Goal: Navigation & Orientation: Find specific page/section

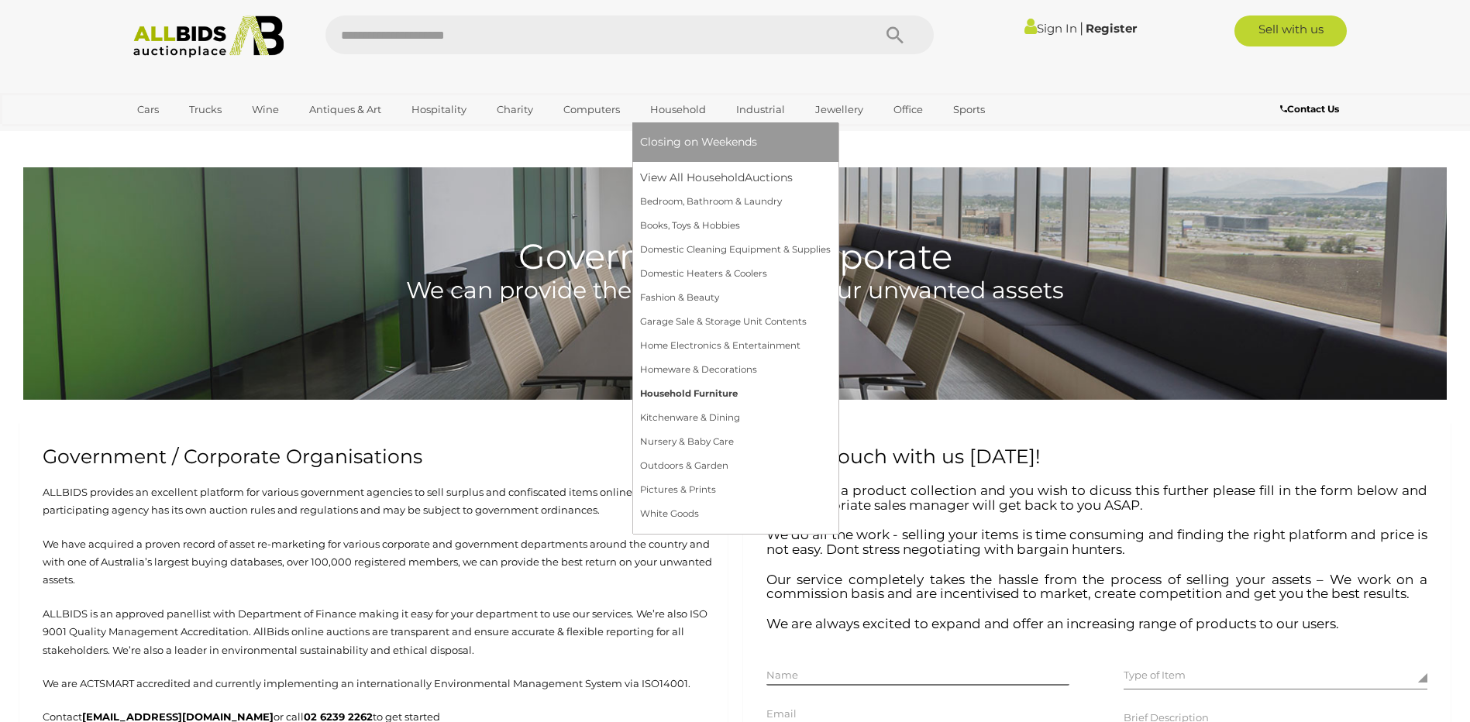
click at [674, 395] on link "Household Furniture" at bounding box center [735, 394] width 191 height 24
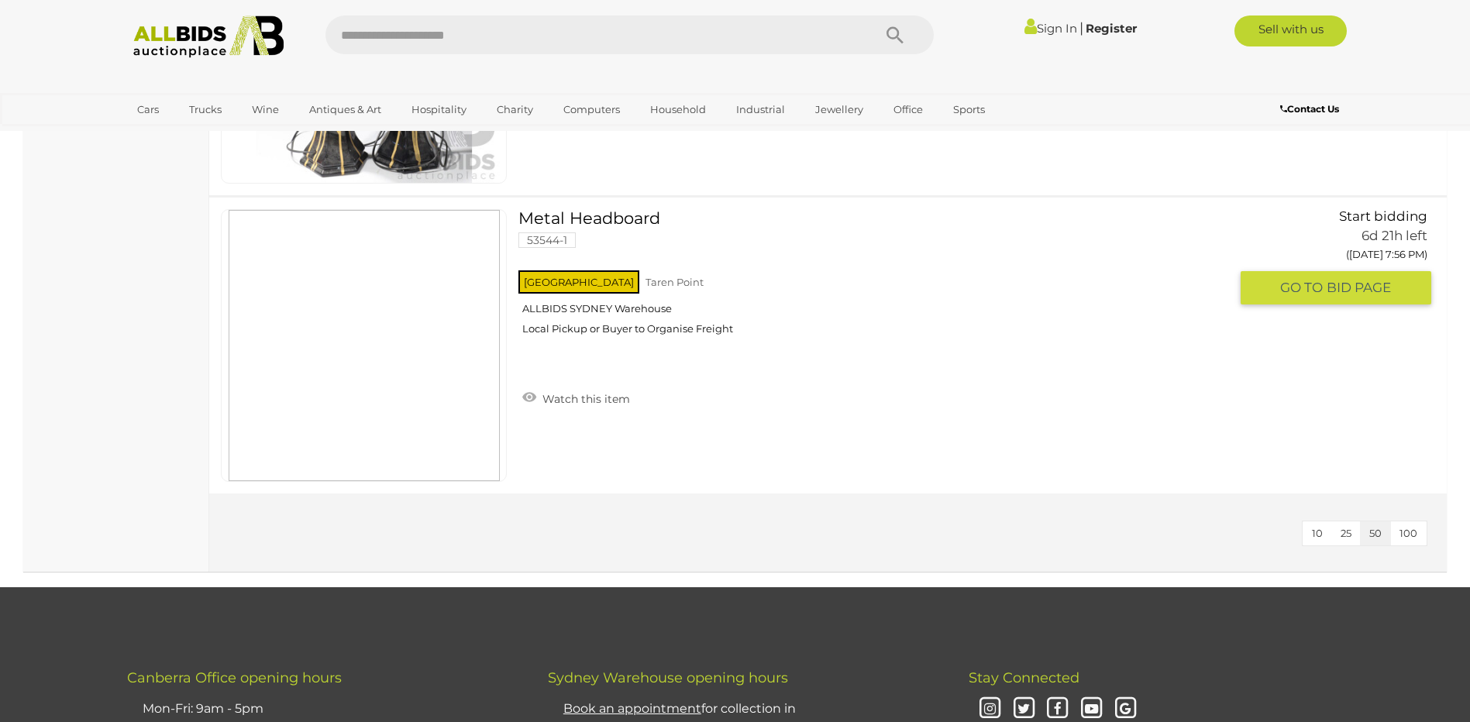
scroll to position [2248, 0]
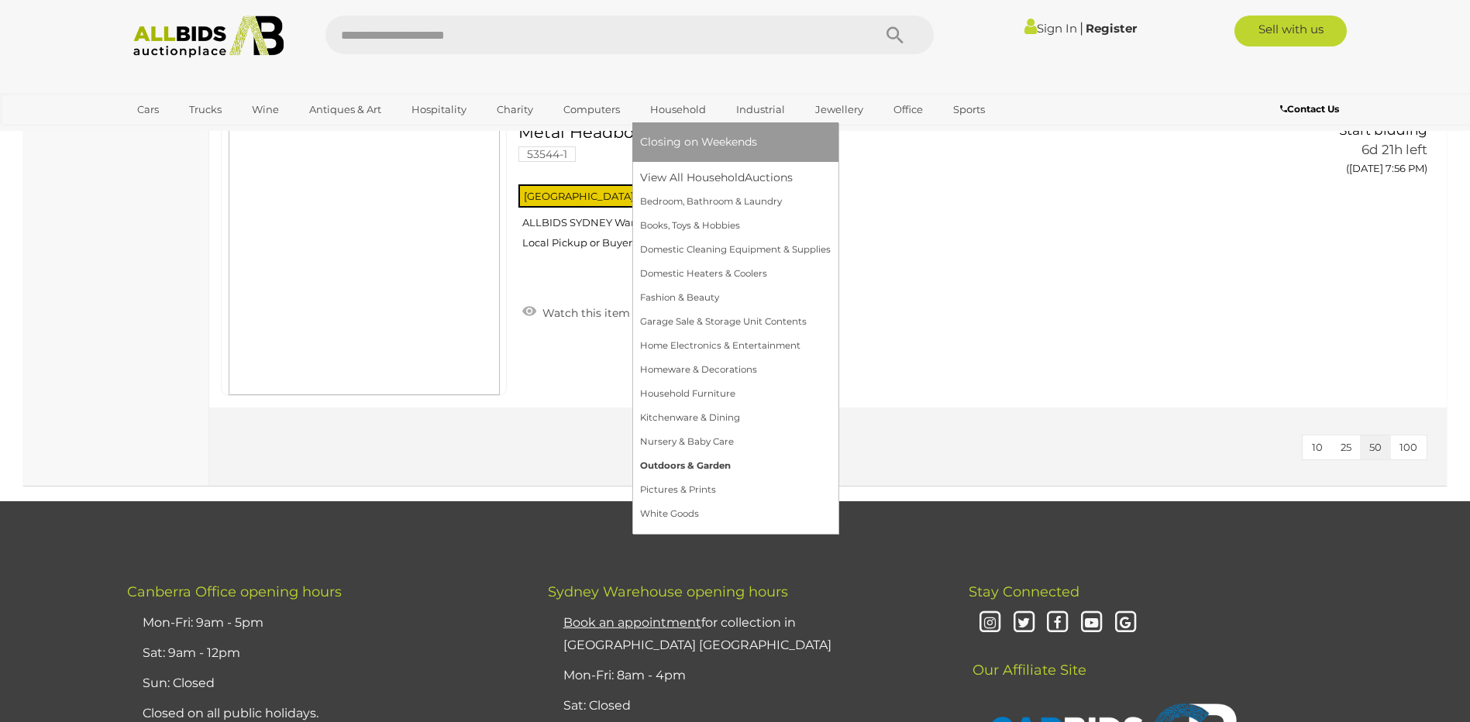
click at [681, 467] on link "Outdoors & Garden" at bounding box center [735, 466] width 191 height 24
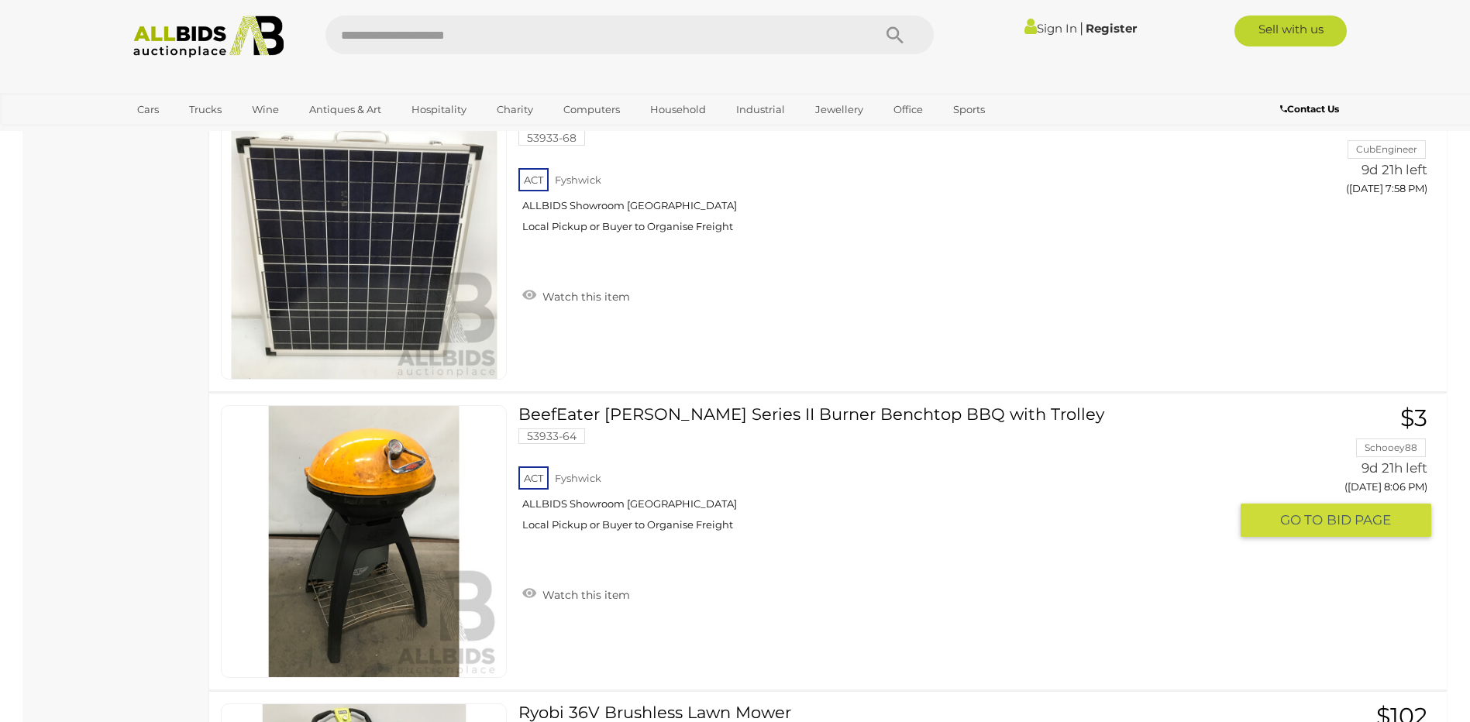
scroll to position [4263, 0]
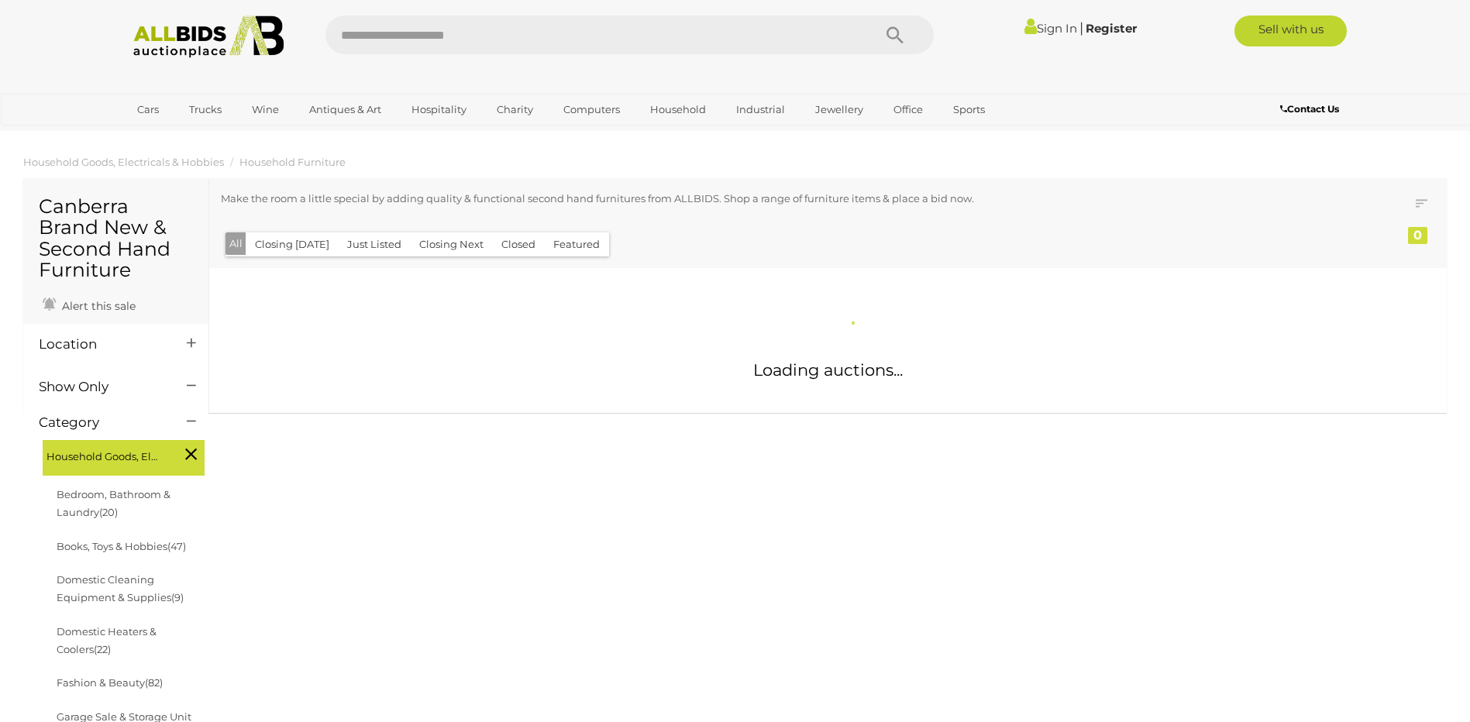
scroll to position [1452, 0]
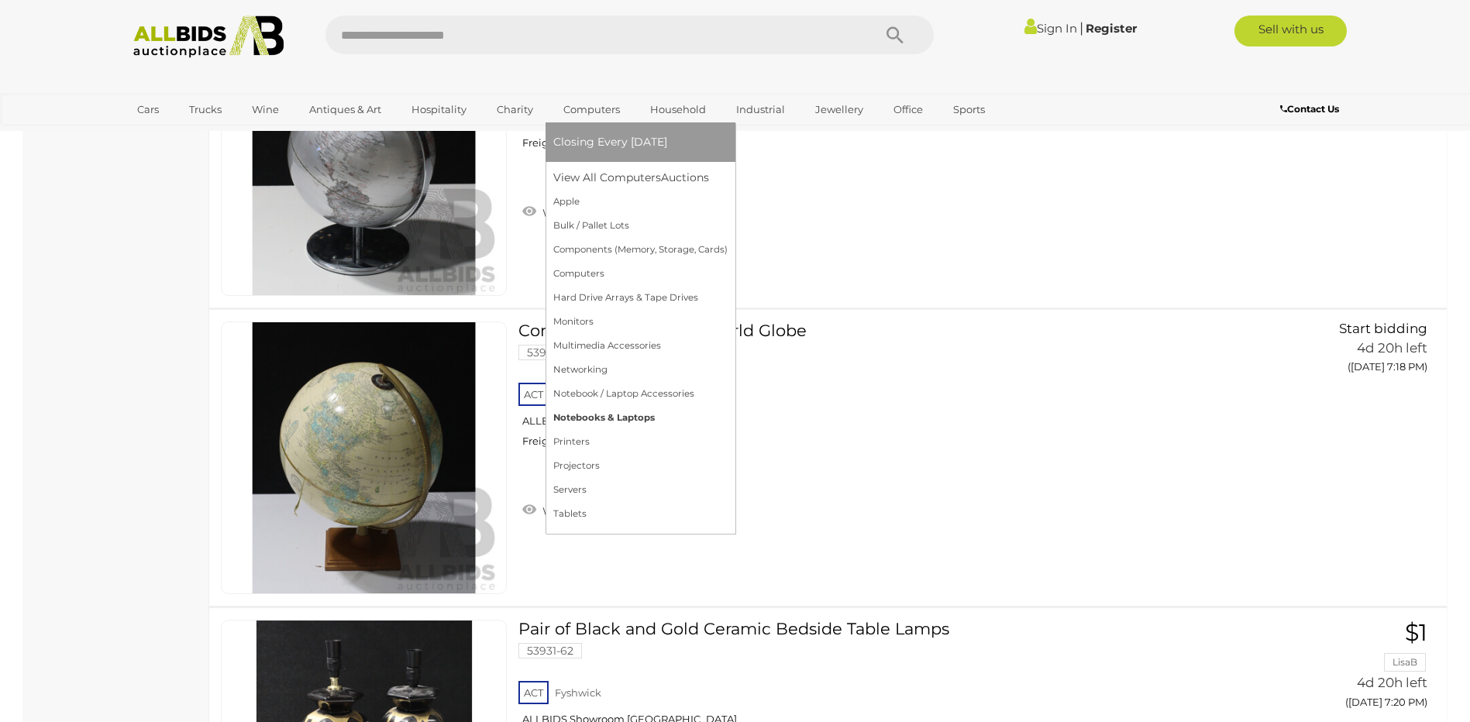
click at [567, 419] on link "Notebooks & Laptops" at bounding box center [640, 418] width 174 height 24
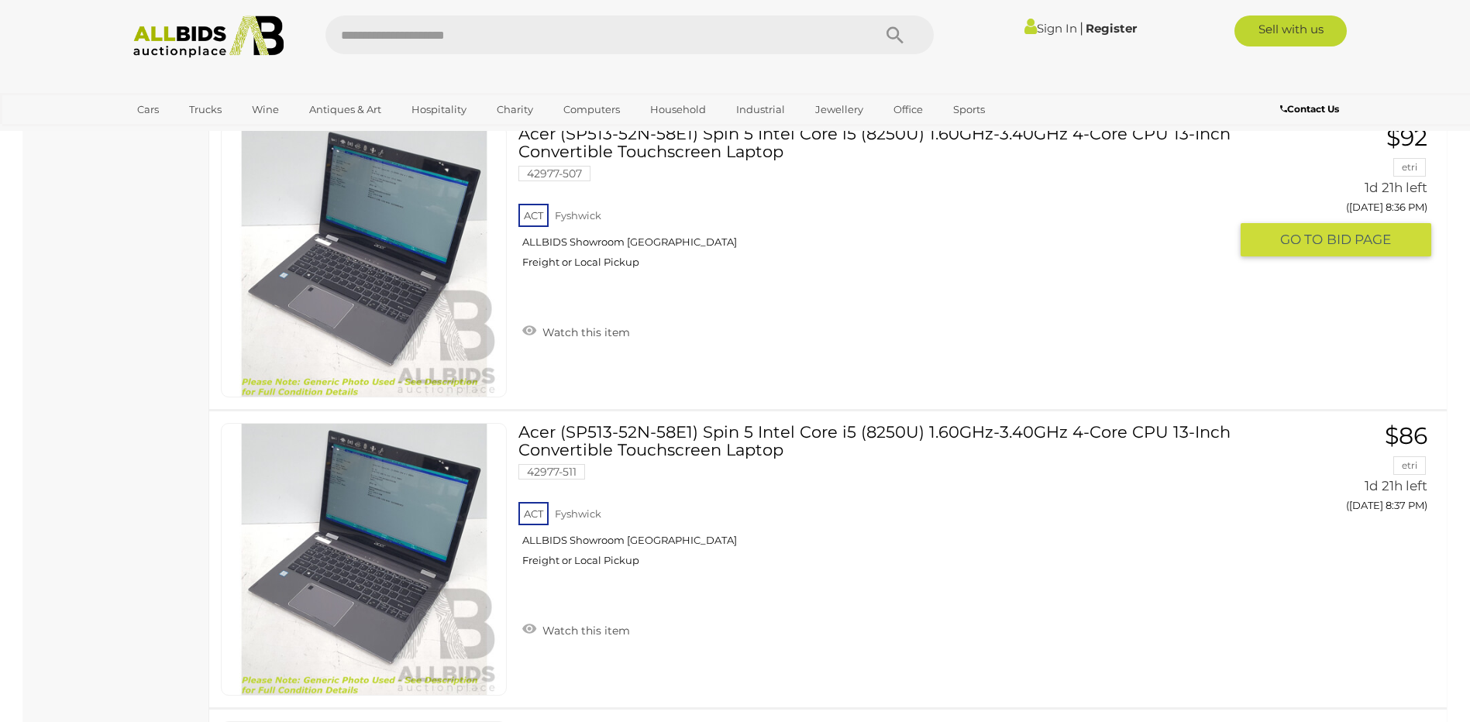
scroll to position [5115, 0]
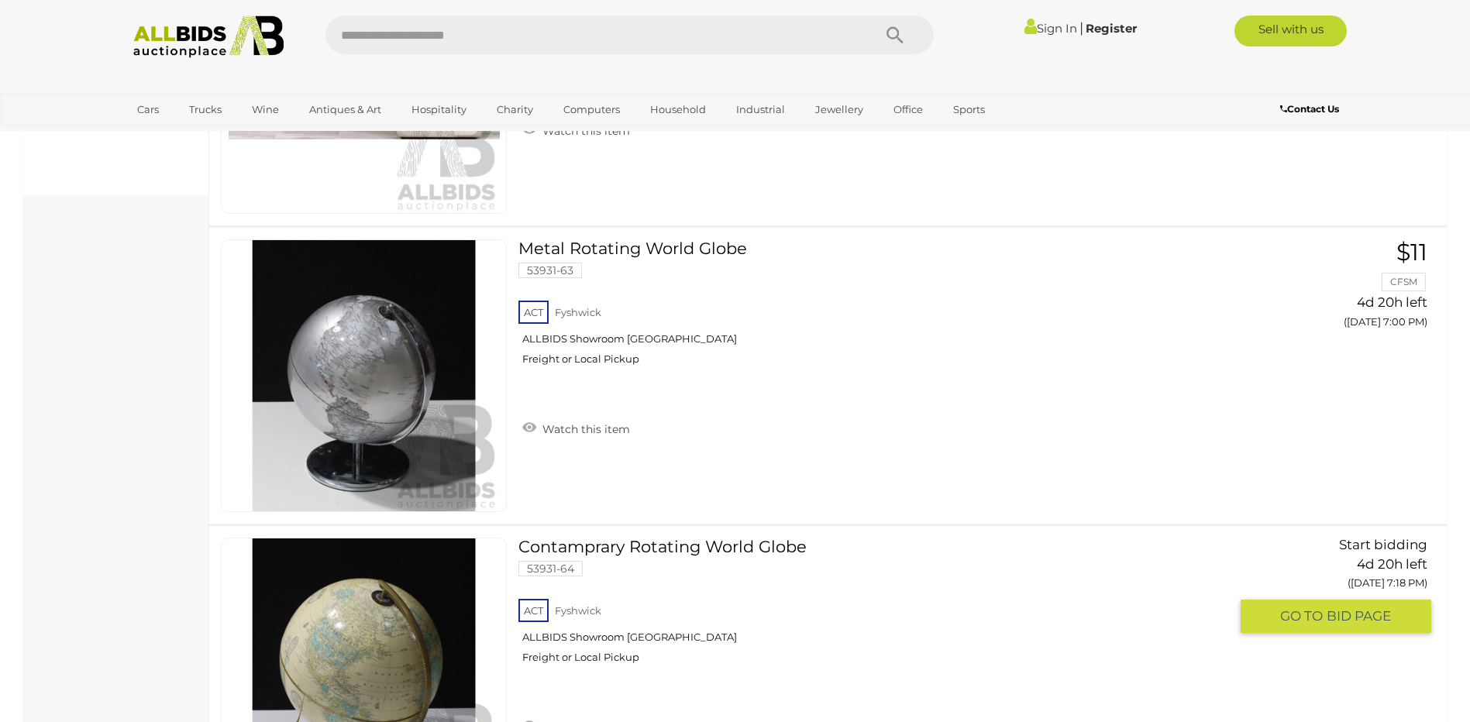
scroll to position [1391, 0]
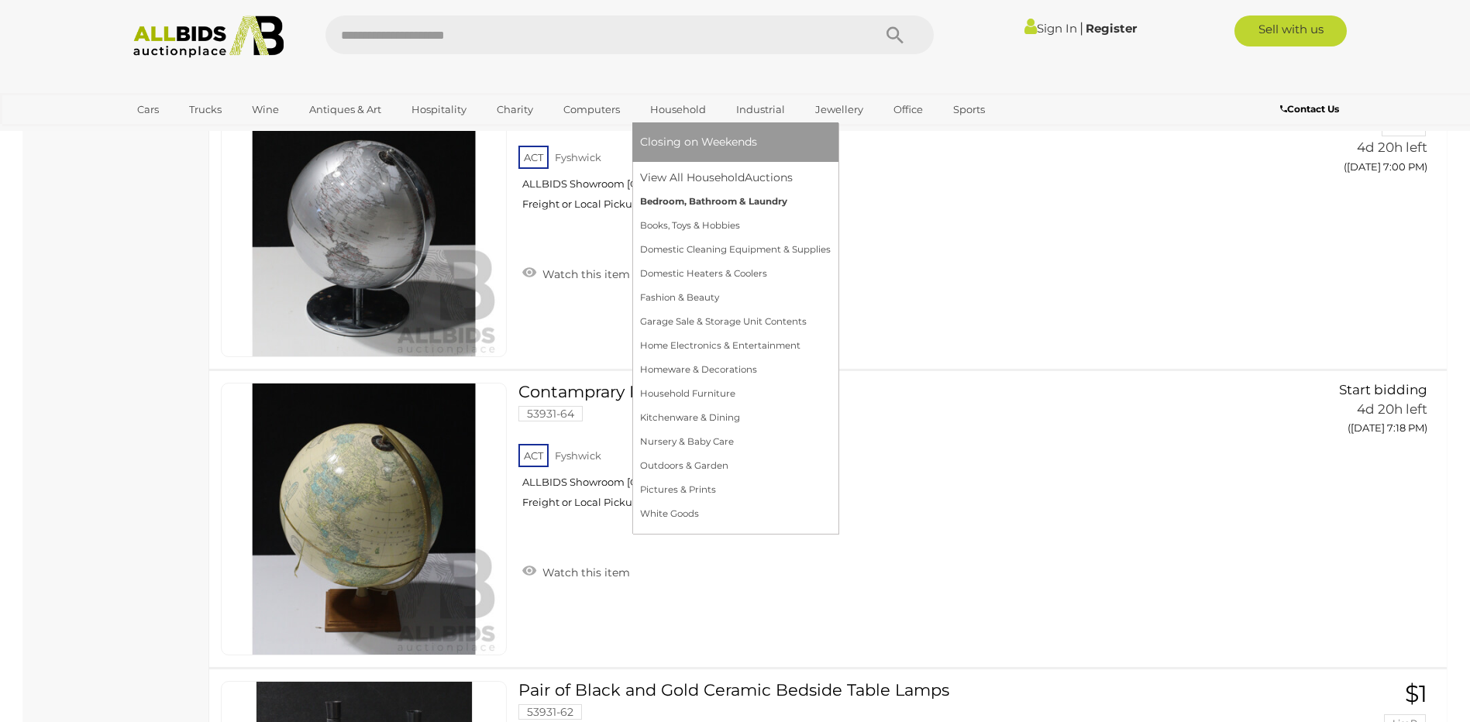
click at [686, 193] on link "Bedroom, Bathroom & Laundry" at bounding box center [735, 202] width 191 height 24
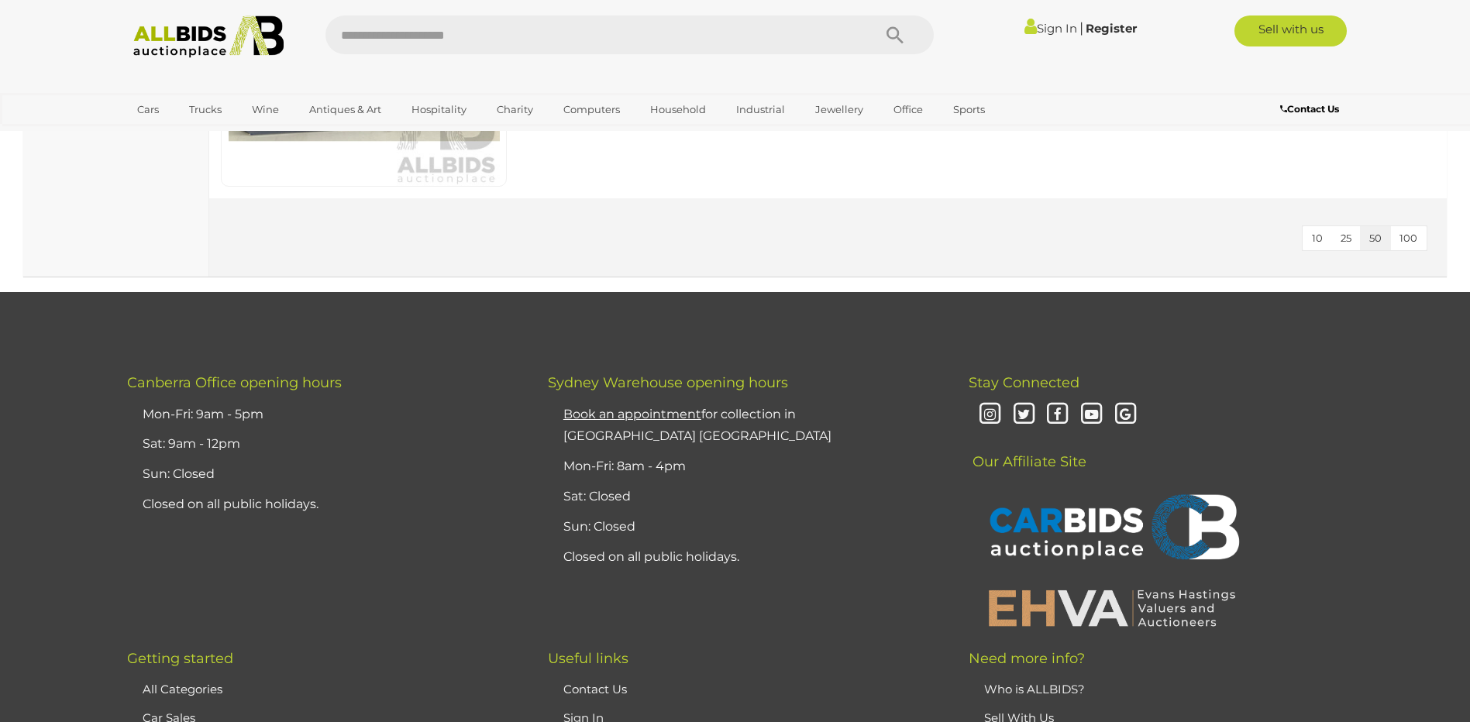
scroll to position [5813, 0]
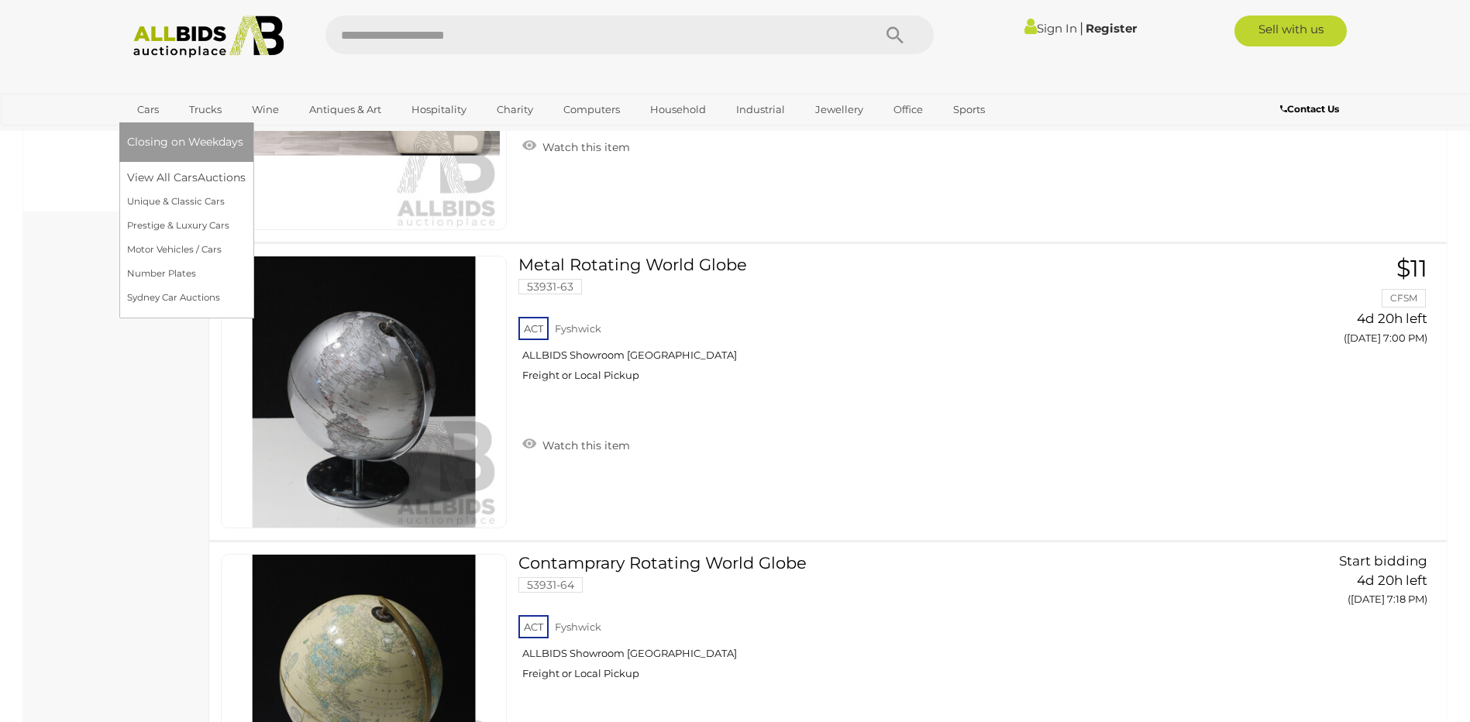
scroll to position [1391, 0]
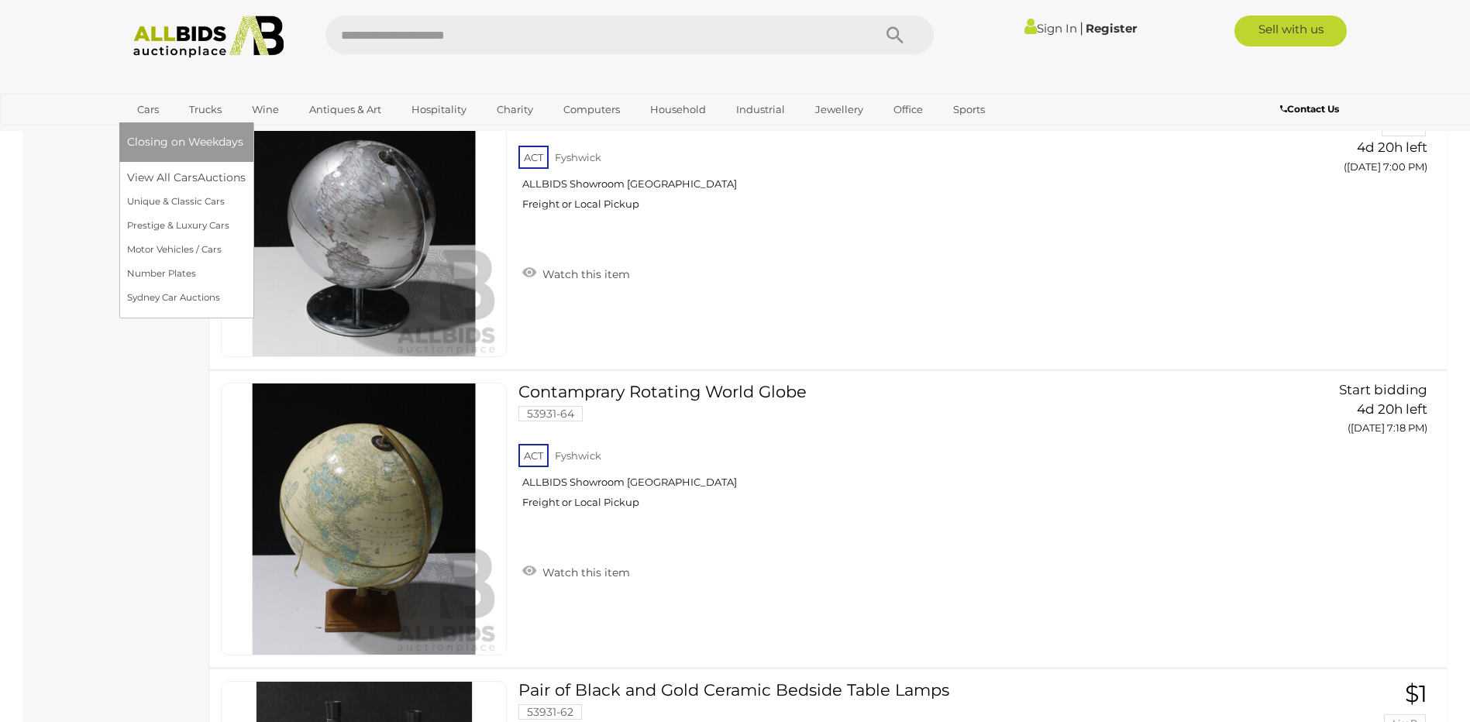
click at [153, 106] on link "Cars" at bounding box center [148, 110] width 42 height 26
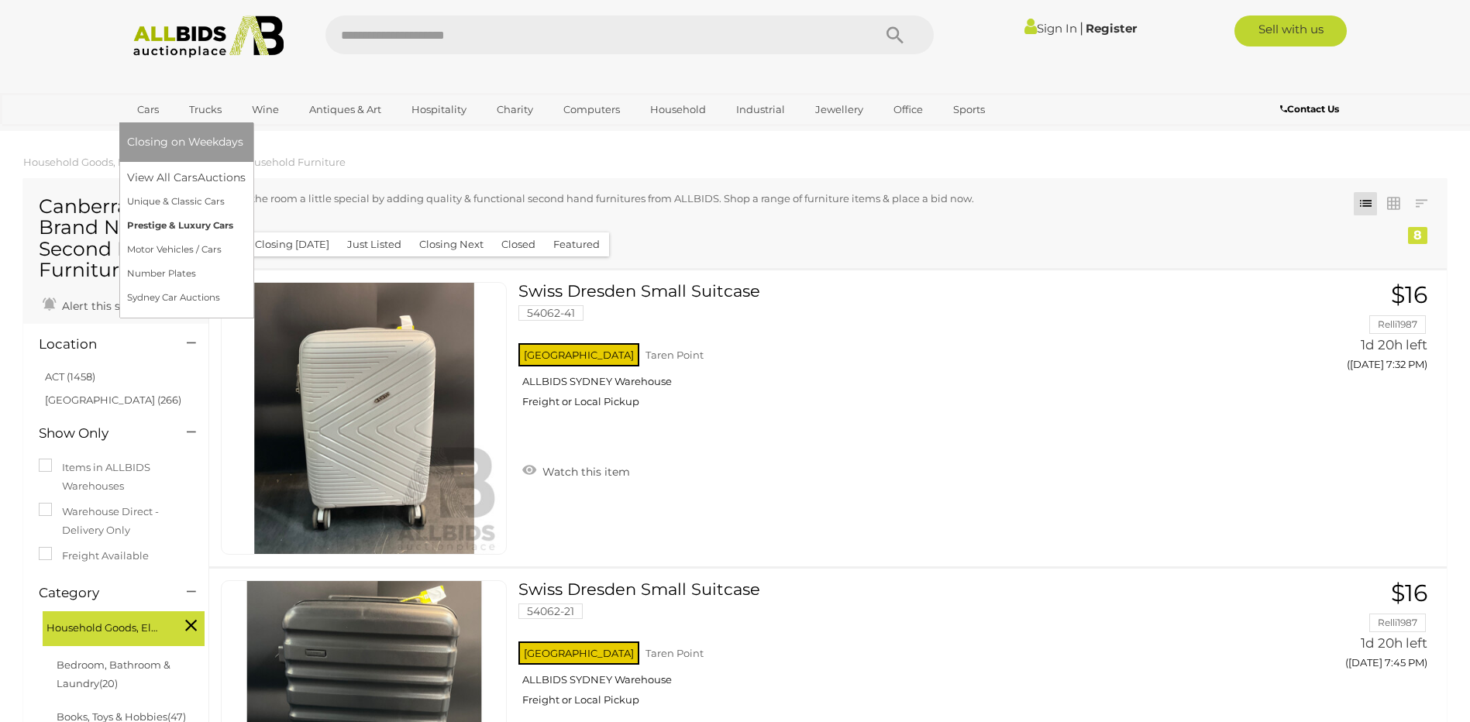
click at [149, 222] on link "Prestige & Luxury Cars" at bounding box center [186, 226] width 119 height 24
